Goal: Task Accomplishment & Management: Manage account settings

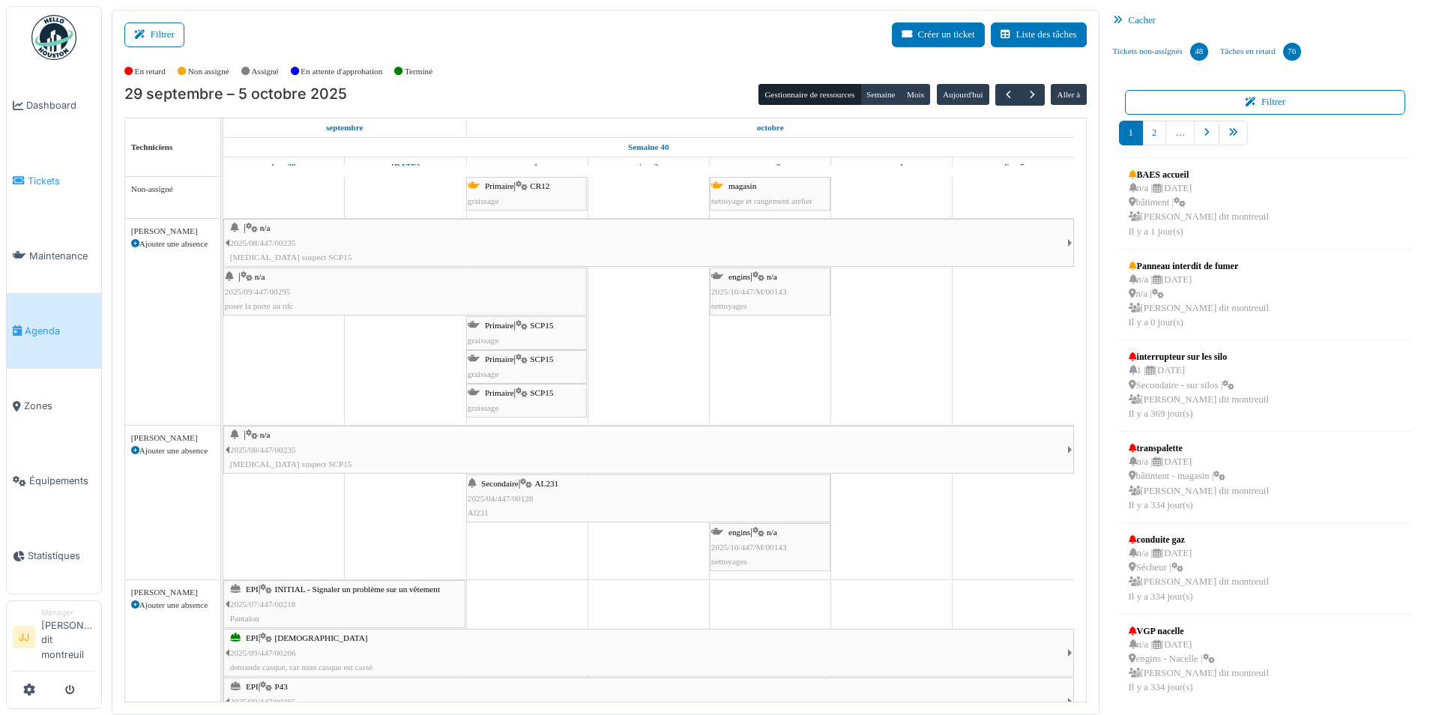
click at [40, 181] on span "Tickets" at bounding box center [61, 181] width 67 height 14
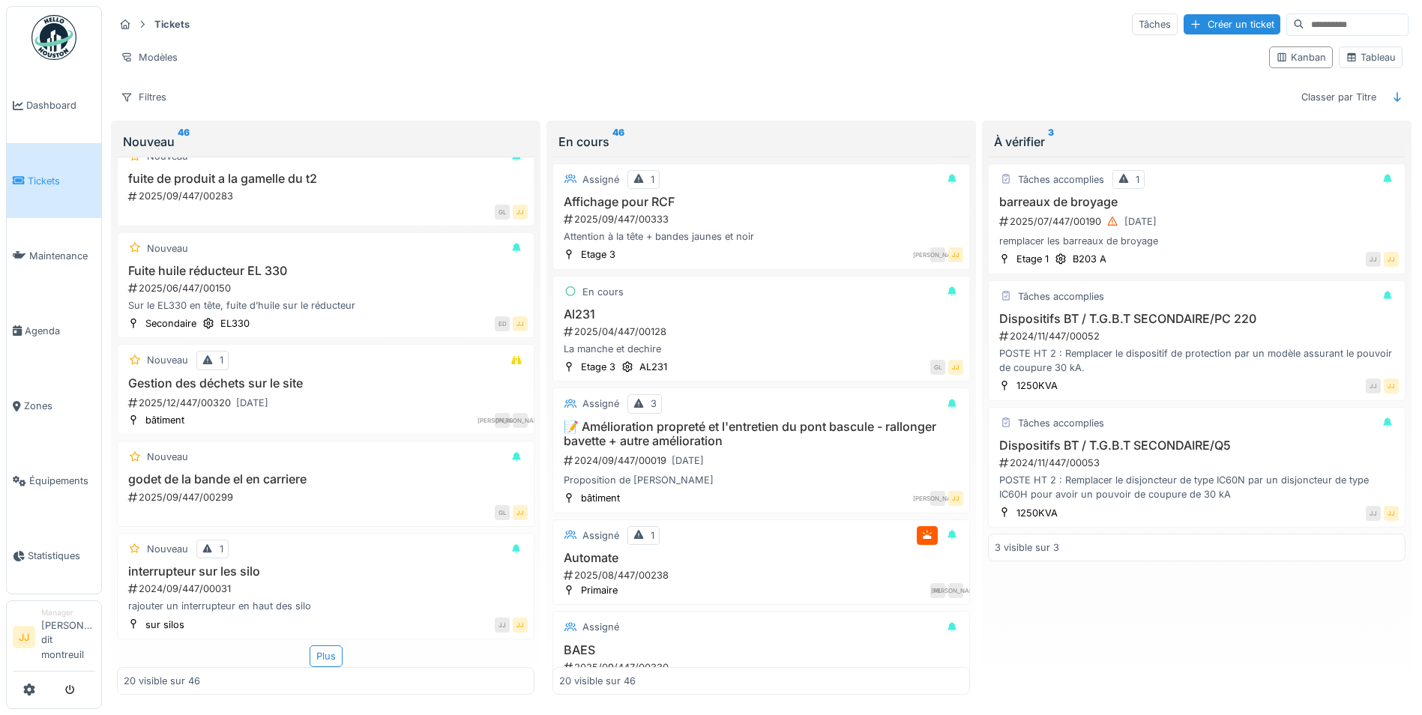
scroll to position [9, 0]
click at [310, 654] on div "Plus" at bounding box center [326, 656] width 33 height 22
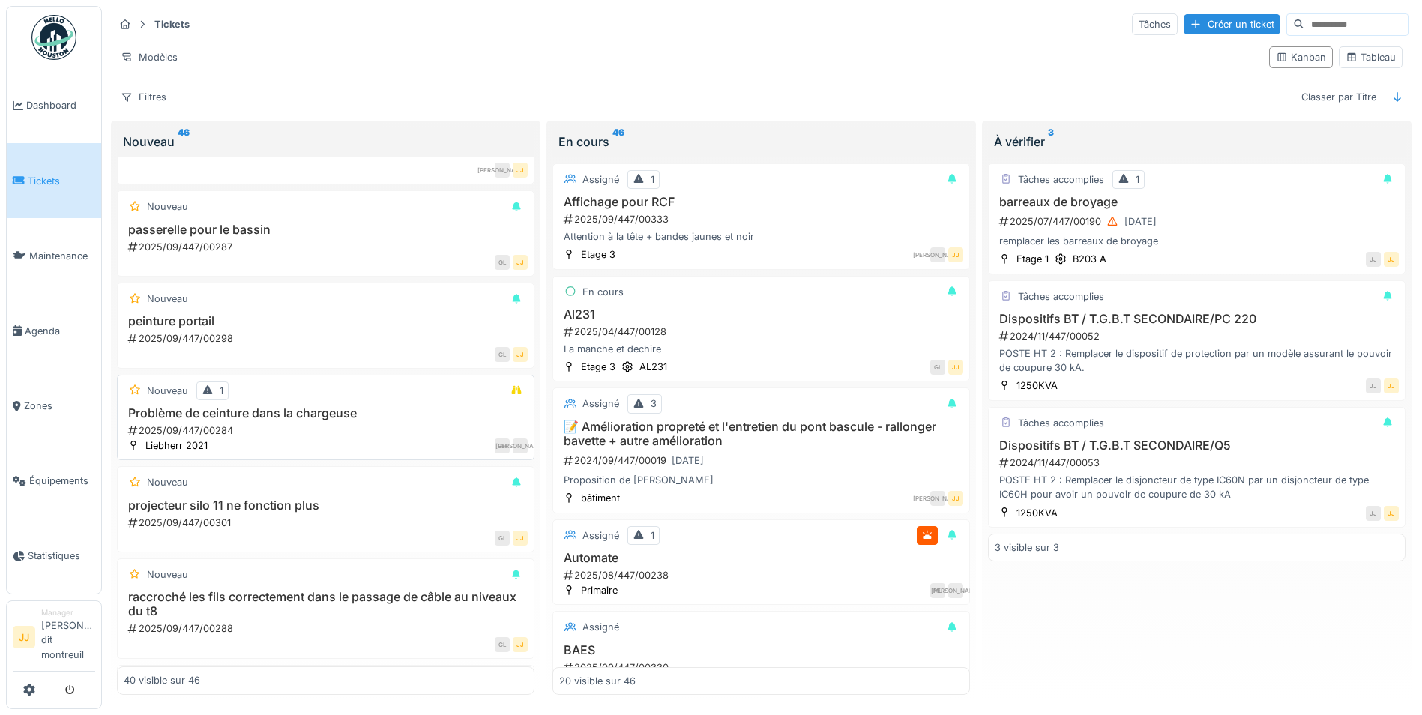
scroll to position [2679, 0]
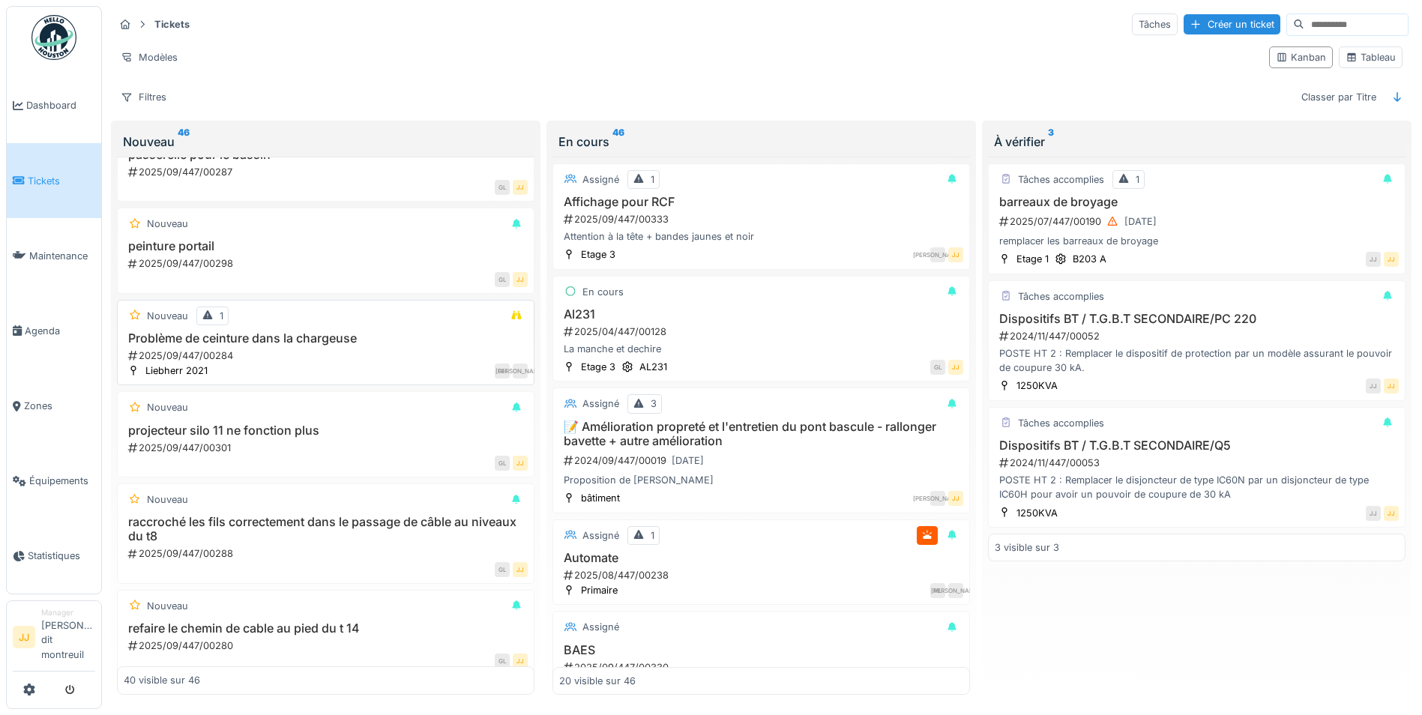
click at [289, 331] on h3 "Problème de ceinture dans la chargeuse" at bounding box center [326, 338] width 404 height 14
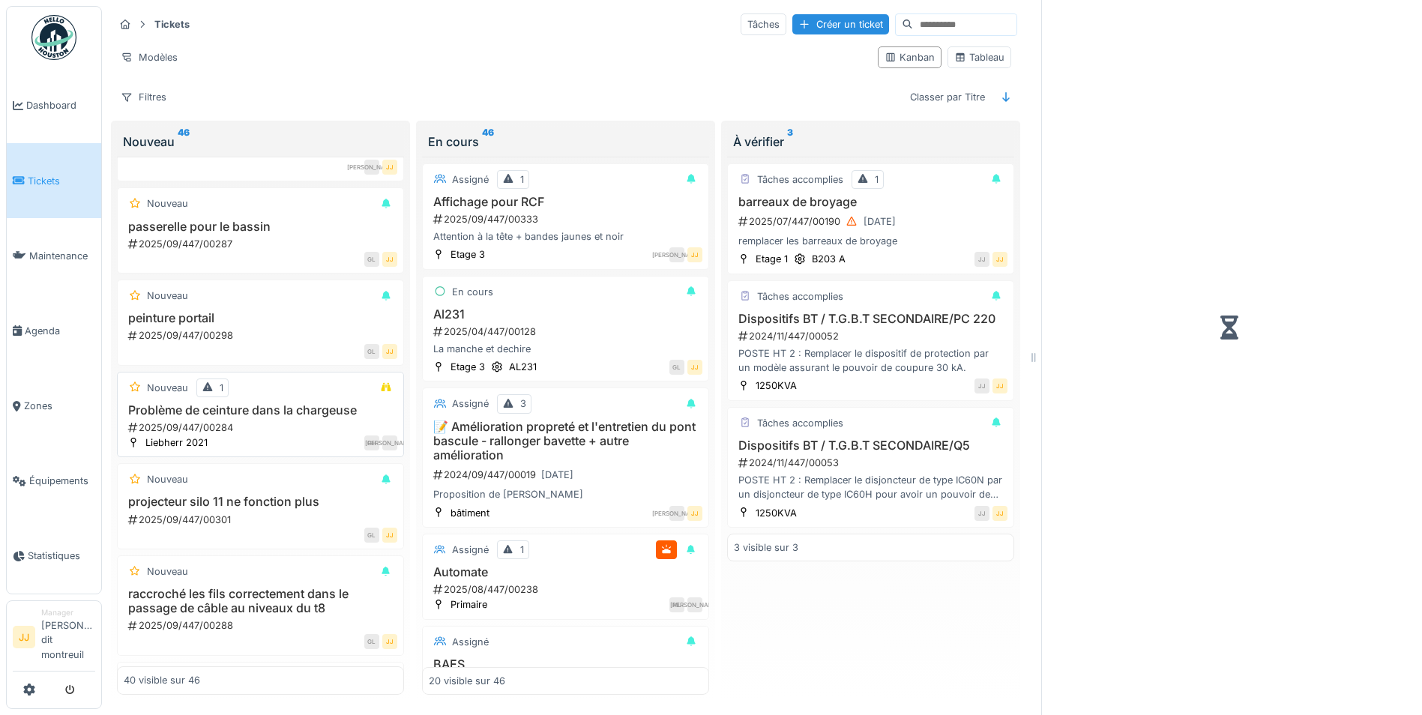
scroll to position [2751, 0]
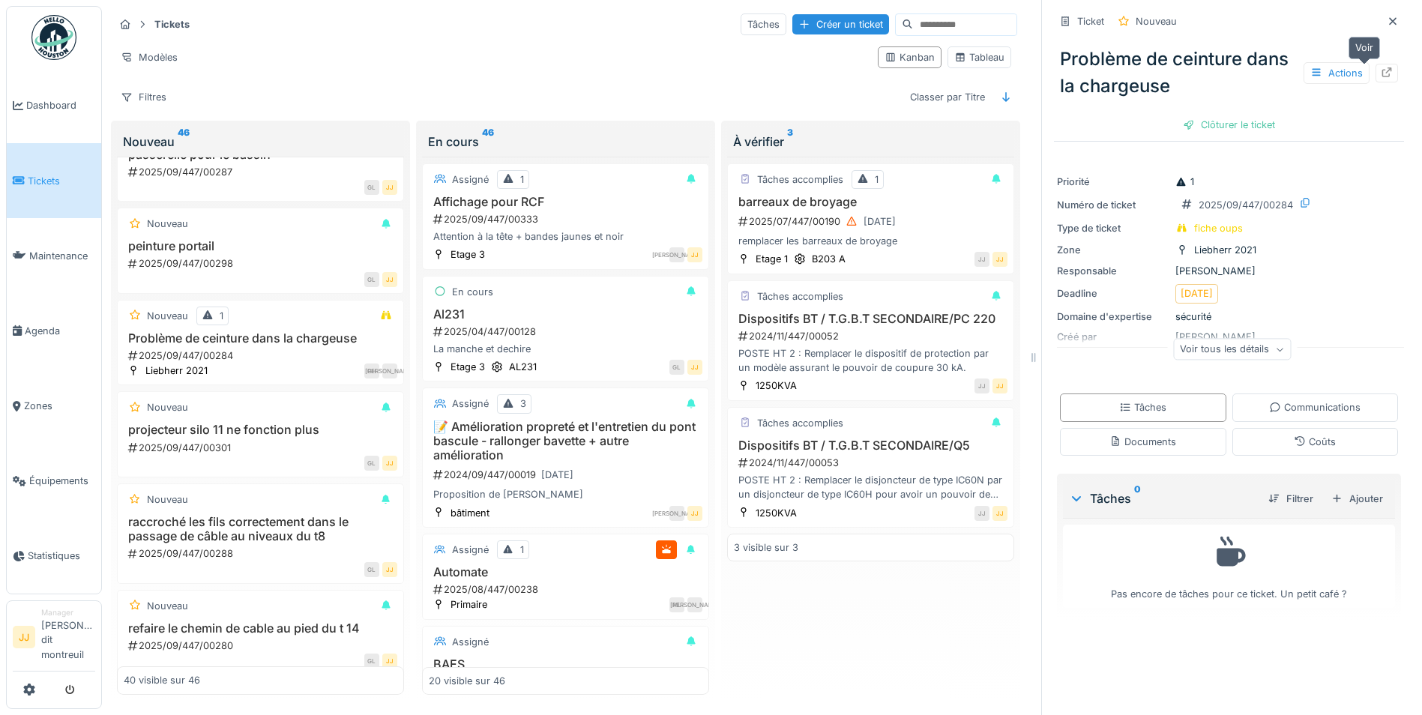
click at [1375, 64] on div at bounding box center [1386, 73] width 22 height 19
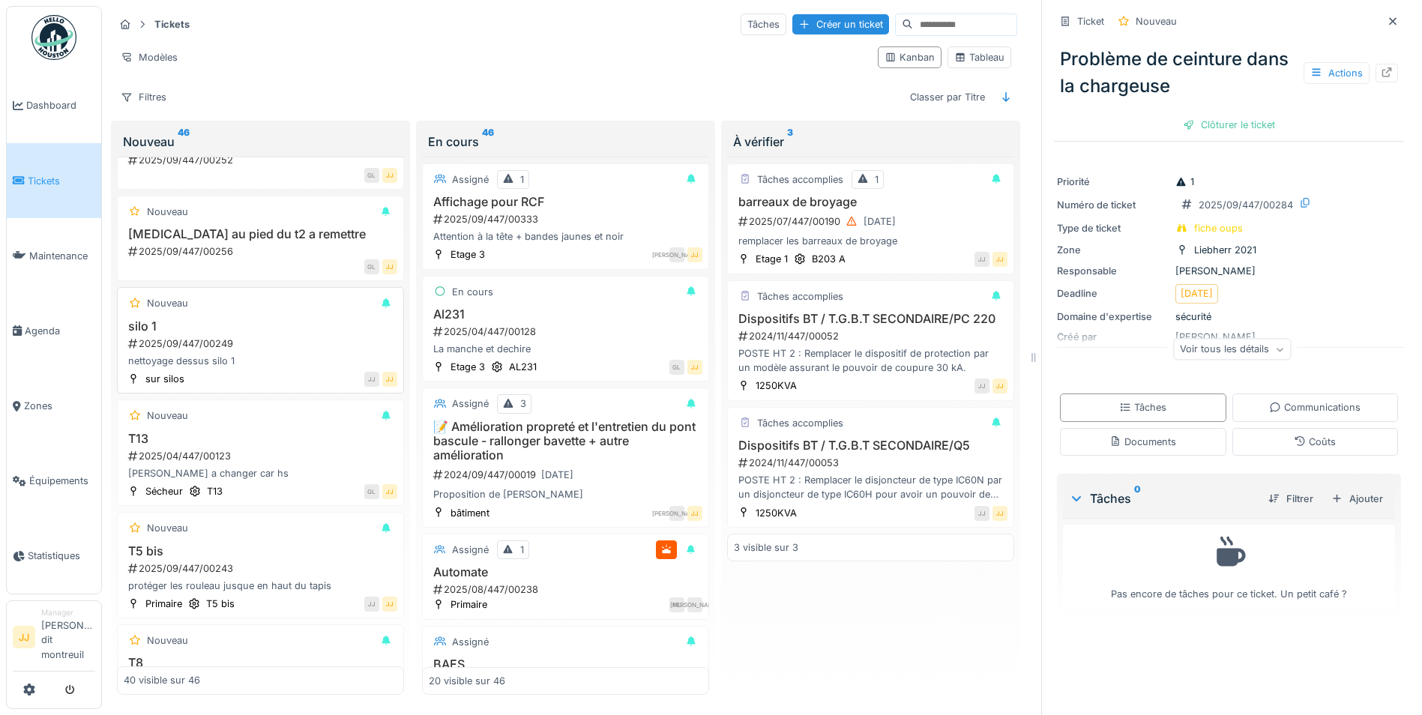
scroll to position [3725, 0]
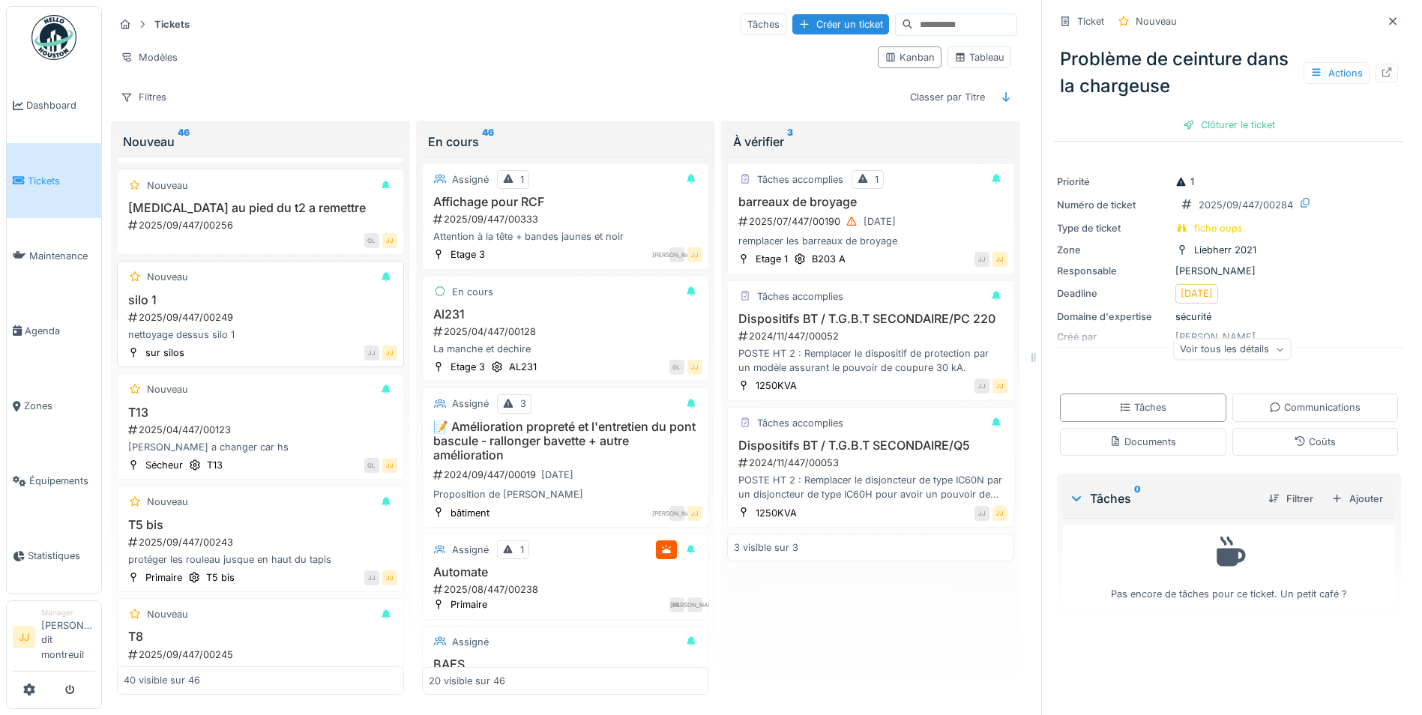
click at [236, 295] on h3 "silo 1" at bounding box center [261, 300] width 274 height 14
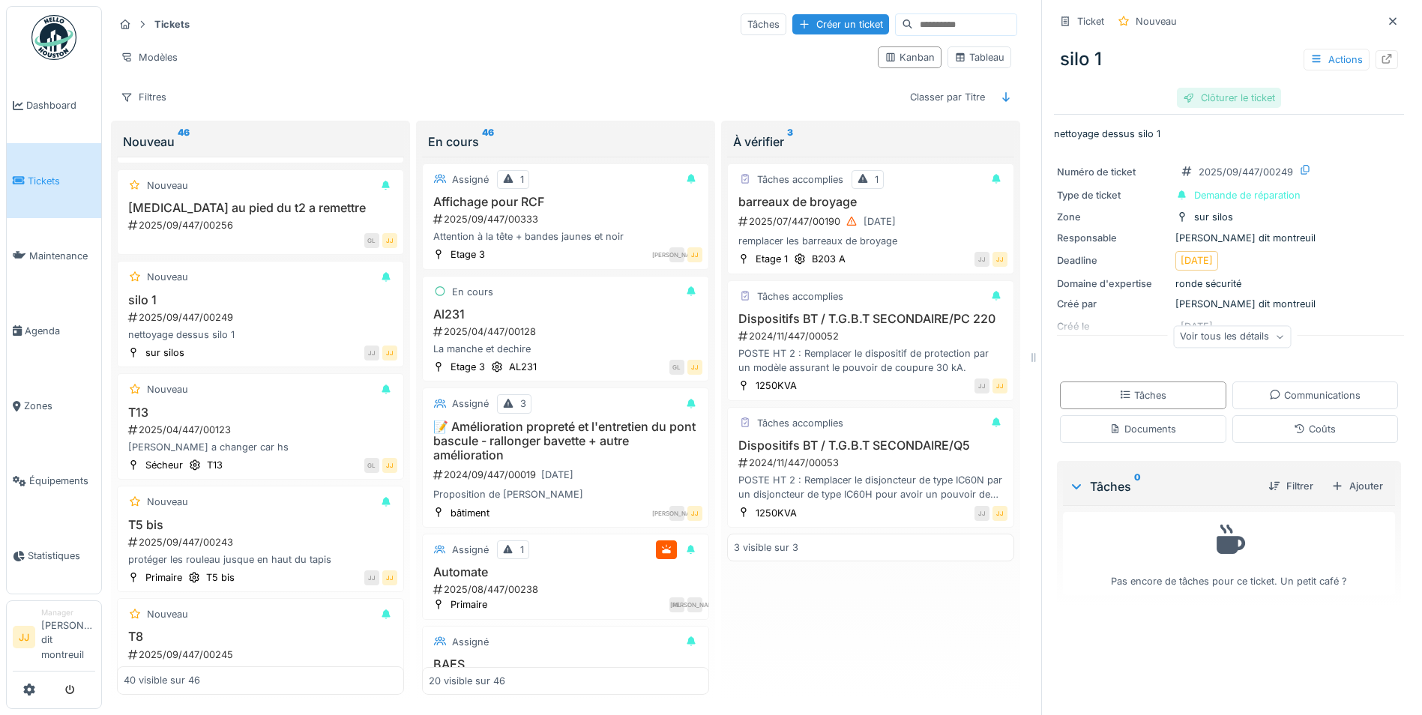
click at [1204, 88] on div "Clôturer le ticket" at bounding box center [1229, 98] width 104 height 20
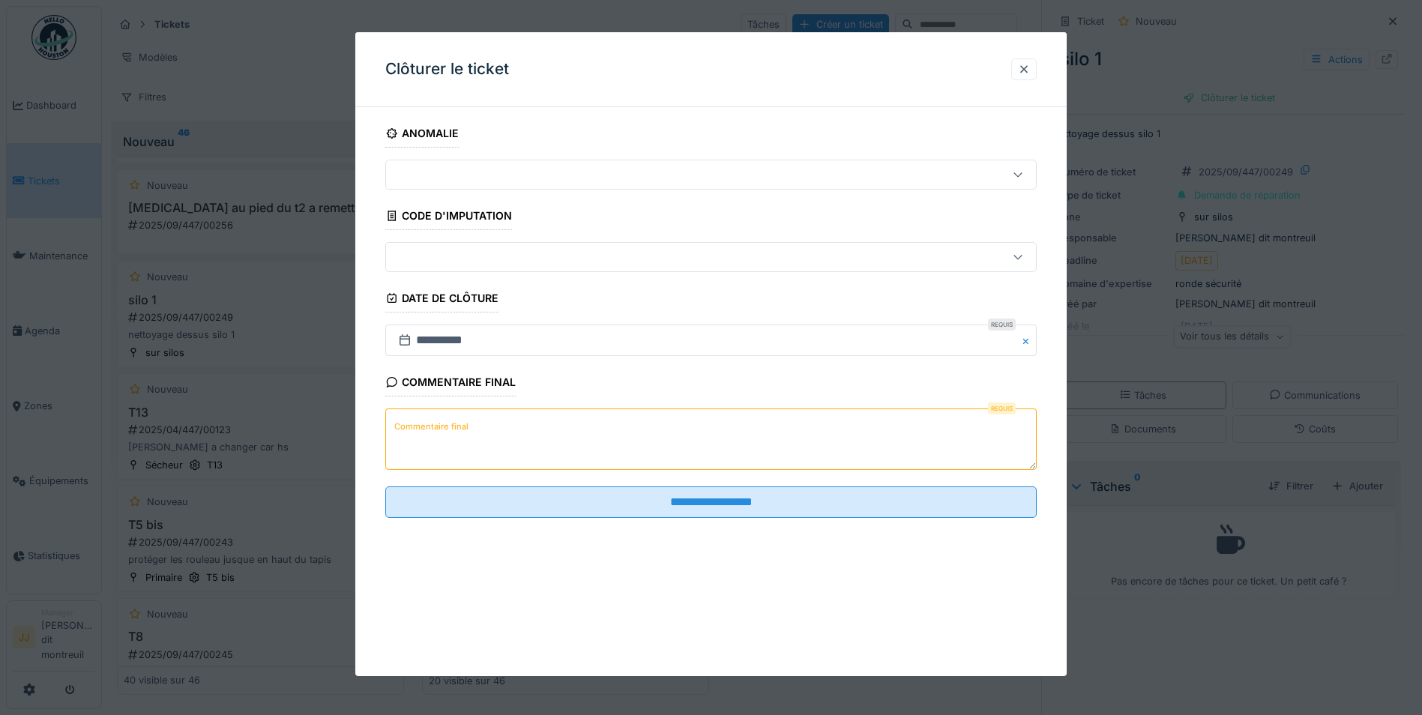
click at [555, 435] on textarea "Commentaire final" at bounding box center [710, 438] width 651 height 61
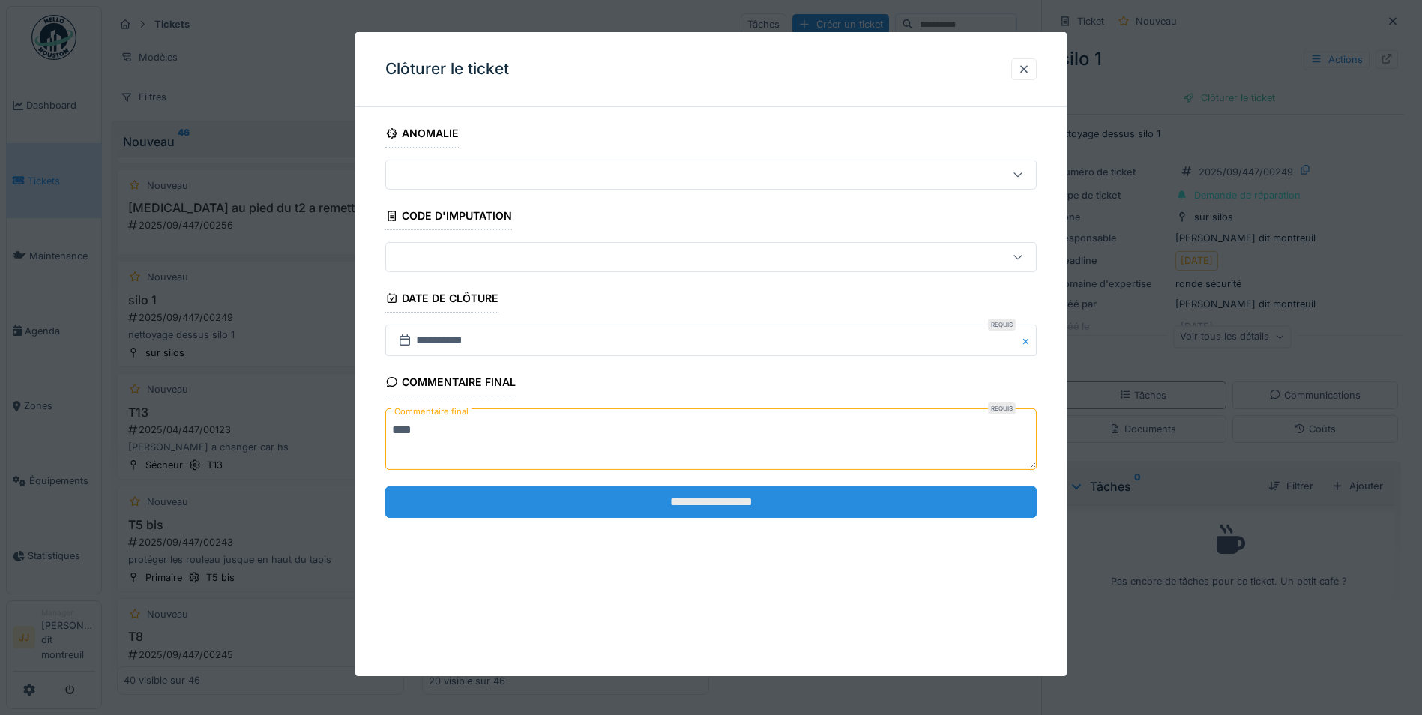
type textarea "****"
click at [600, 502] on input "**********" at bounding box center [710, 501] width 651 height 31
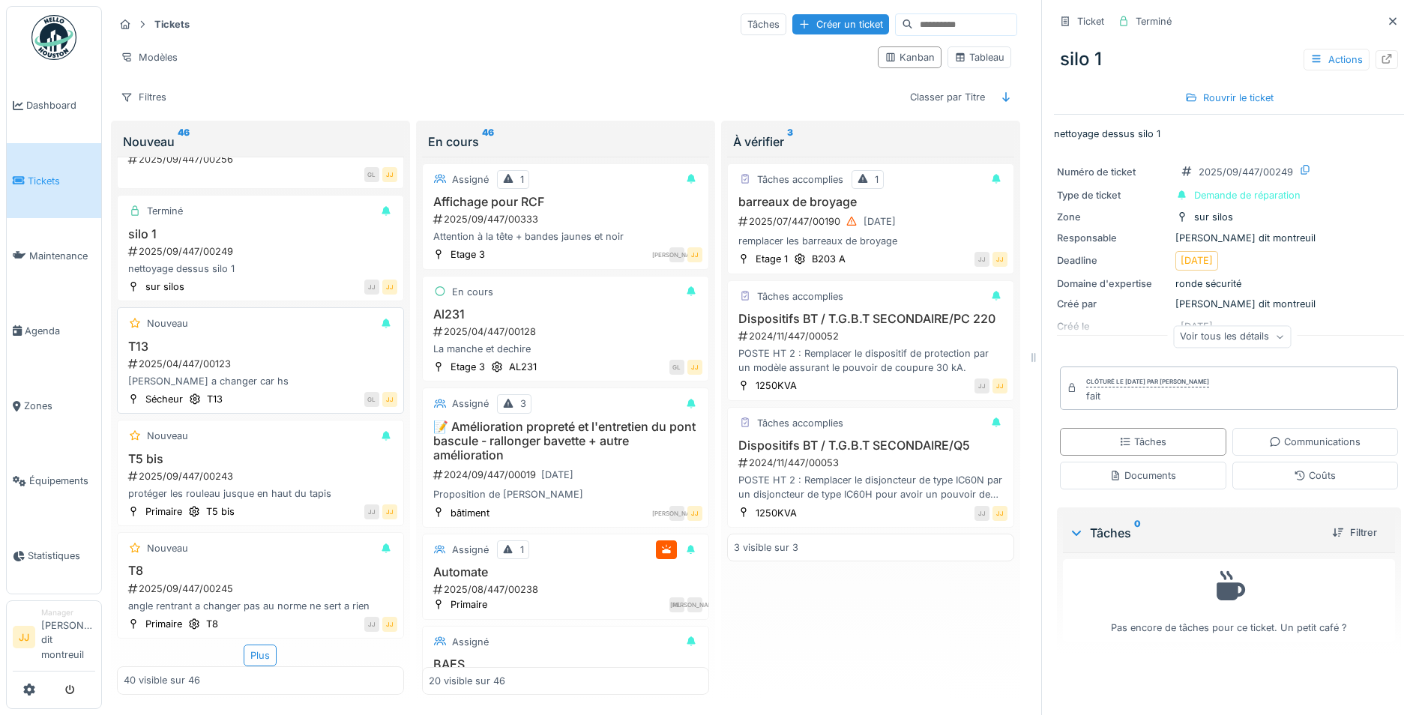
scroll to position [11, 0]
click at [255, 645] on div "Plus" at bounding box center [260, 656] width 33 height 22
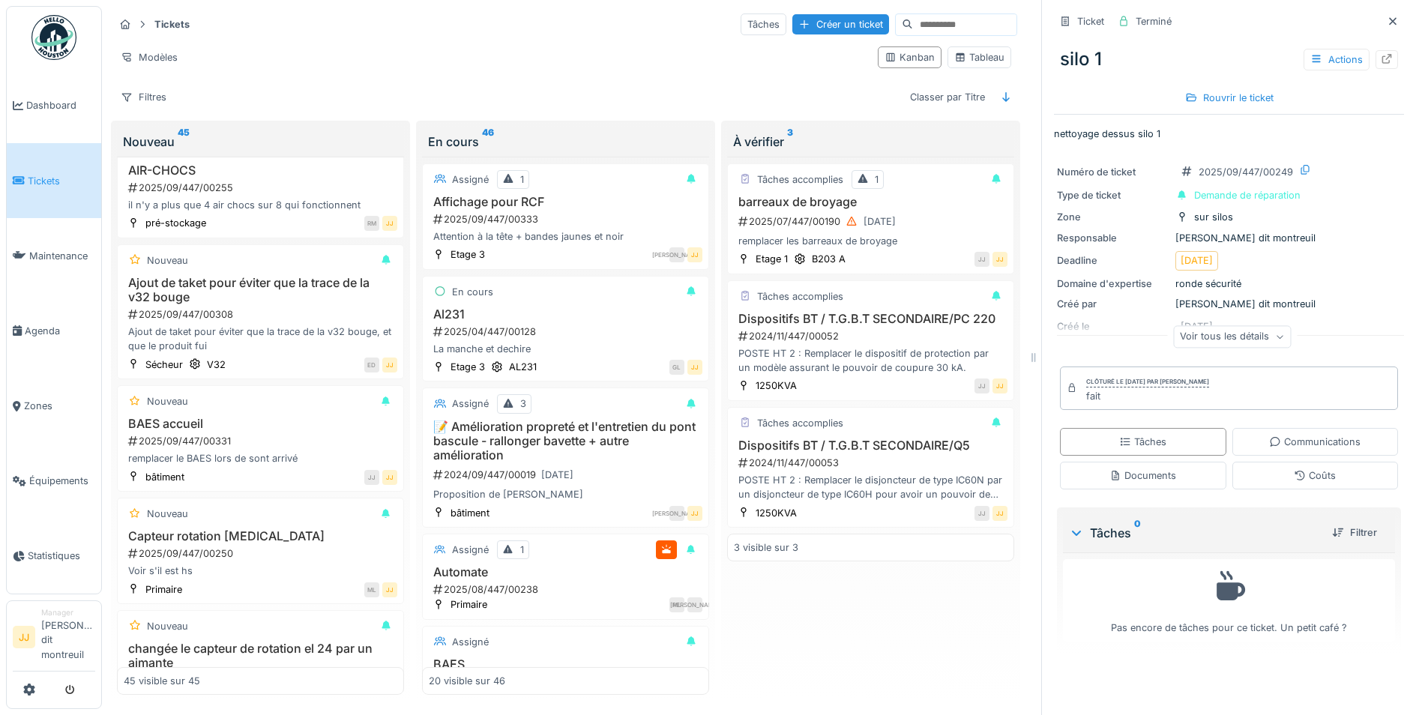
scroll to position [0, 0]
